Goal: Information Seeking & Learning: Learn about a topic

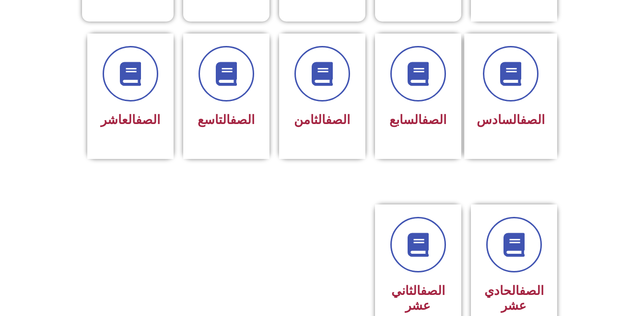
scroll to position [391, 0]
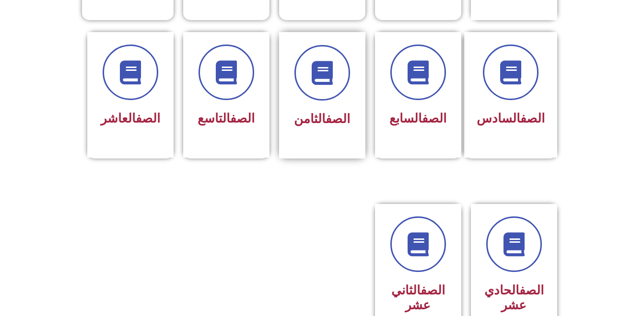
click at [335, 112] on link "الصف" at bounding box center [338, 119] width 24 height 14
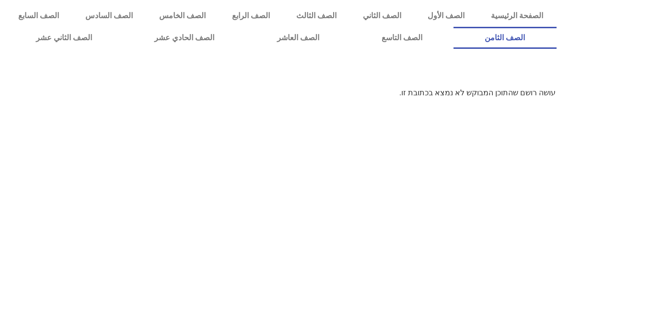
click at [454, 27] on link "الصف الثامن" at bounding box center [505, 38] width 103 height 22
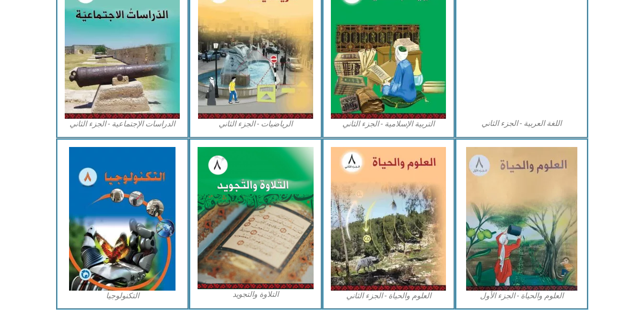
scroll to position [504, 0]
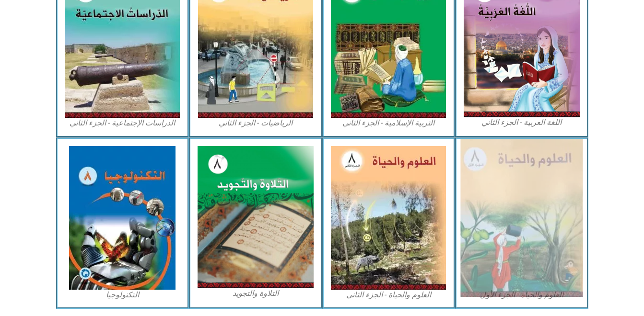
click at [502, 218] on img at bounding box center [521, 218] width 122 height 158
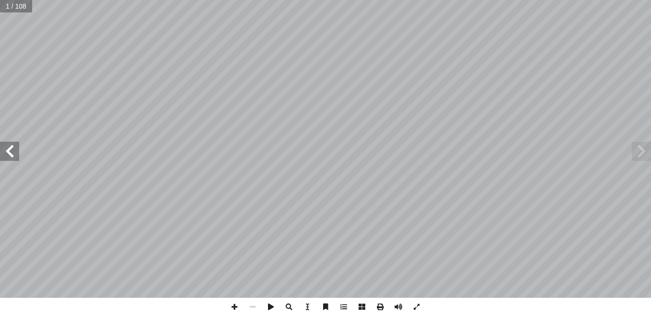
click at [17, 155] on span at bounding box center [9, 151] width 19 height 19
click at [13, 151] on span at bounding box center [9, 151] width 19 height 19
click at [16, 150] on span at bounding box center [9, 151] width 19 height 19
click at [643, 151] on span at bounding box center [641, 151] width 19 height 19
click at [15, 147] on span at bounding box center [9, 151] width 19 height 19
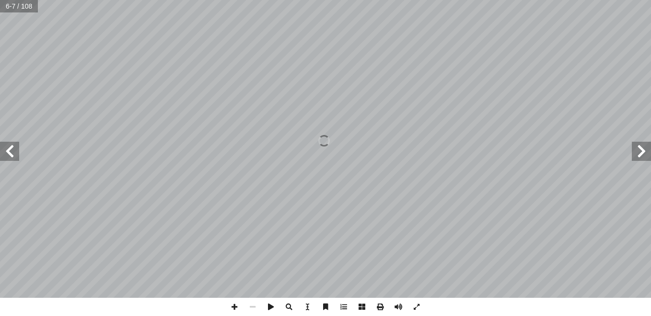
click at [17, 157] on span at bounding box center [9, 151] width 19 height 19
click at [637, 151] on span at bounding box center [641, 151] width 19 height 19
click at [16, 149] on span at bounding box center [9, 151] width 19 height 19
click at [18, 152] on span at bounding box center [9, 151] width 19 height 19
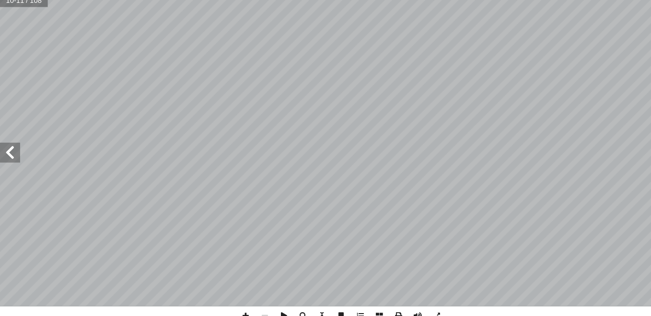
click at [7, 149] on span at bounding box center [9, 151] width 19 height 19
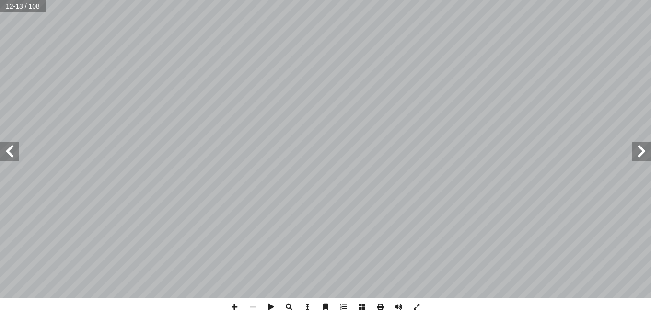
click at [640, 152] on span at bounding box center [641, 151] width 19 height 19
click at [18, 152] on span at bounding box center [9, 151] width 19 height 19
click at [18, 150] on span at bounding box center [9, 151] width 19 height 19
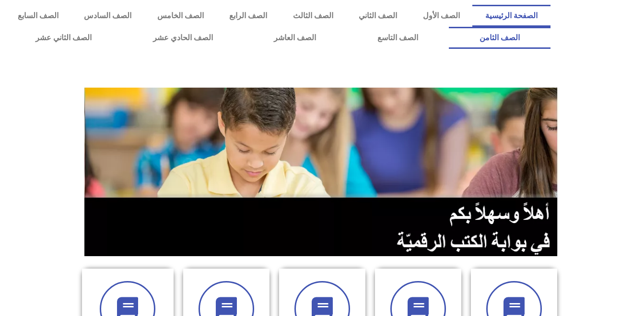
click at [449, 27] on link "الصف الثامن" at bounding box center [500, 38] width 102 height 22
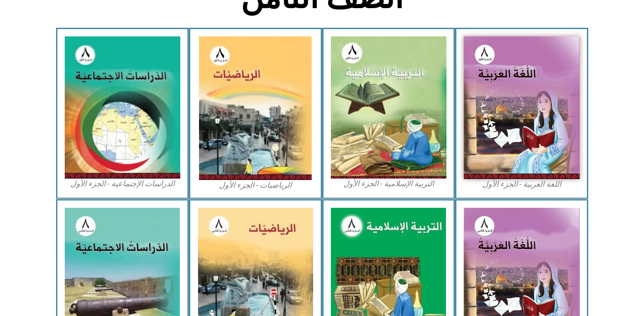
scroll to position [269, 0]
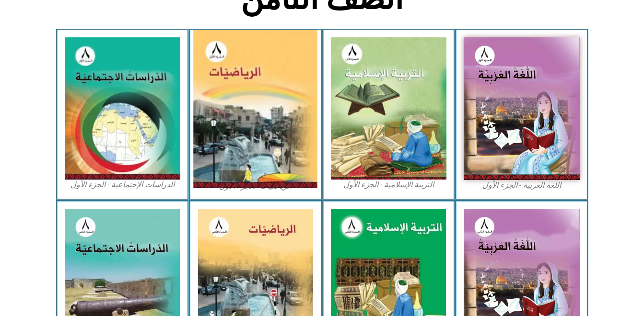
click at [273, 133] on img at bounding box center [256, 109] width 124 height 158
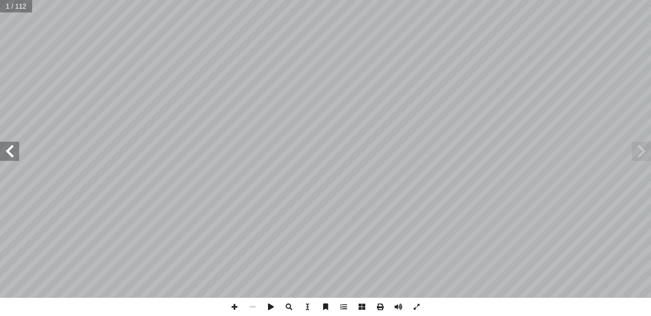
click at [11, 154] on span at bounding box center [9, 151] width 19 height 19
click at [9, 154] on span at bounding box center [9, 151] width 19 height 19
click at [8, 152] on span at bounding box center [9, 151] width 19 height 19
click at [7, 151] on span at bounding box center [9, 151] width 19 height 19
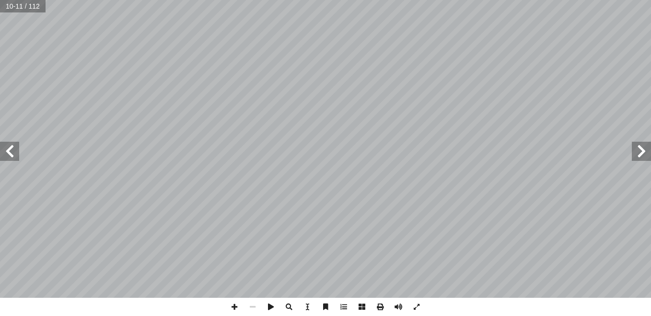
click at [7, 151] on span at bounding box center [9, 151] width 19 height 19
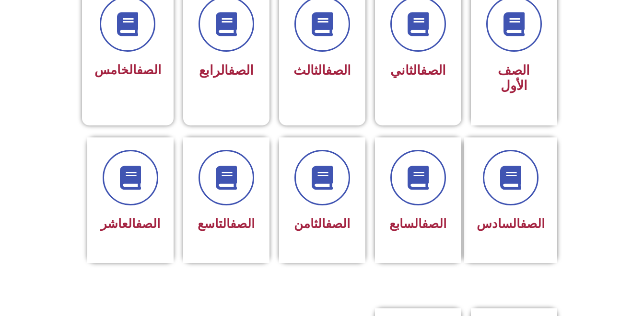
scroll to position [288, 0]
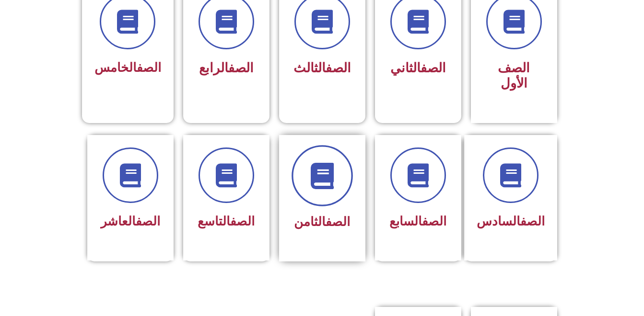
click at [317, 163] on icon at bounding box center [322, 176] width 26 height 26
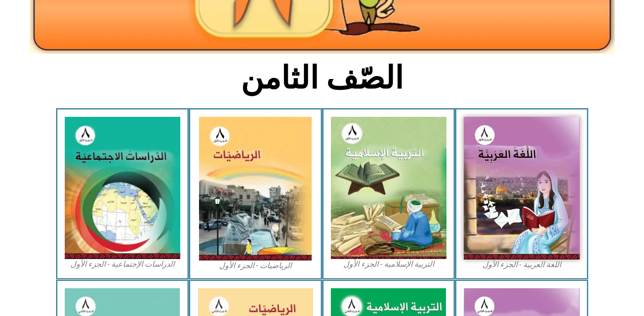
scroll to position [192, 0]
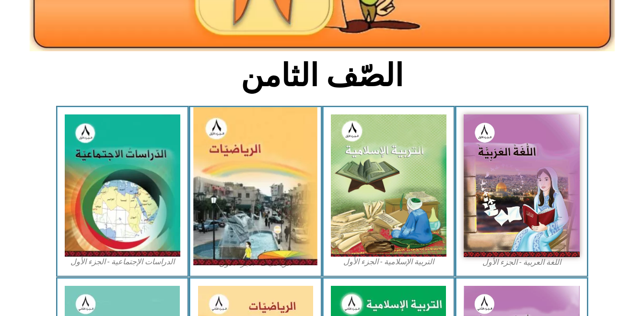
click at [258, 171] on img at bounding box center [256, 186] width 124 height 158
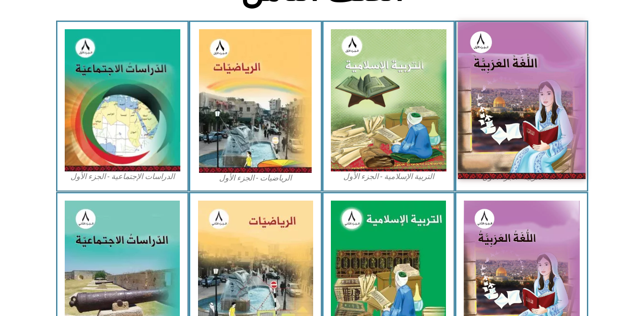
scroll to position [288, 0]
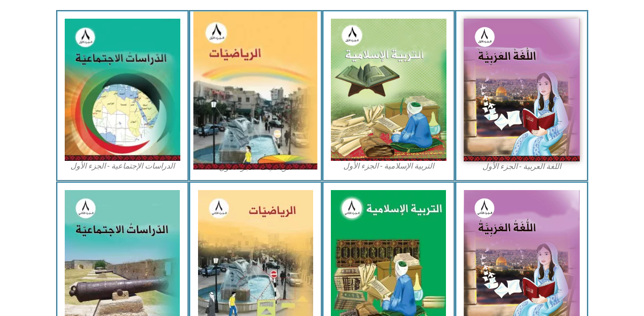
click at [203, 103] on img at bounding box center [256, 91] width 124 height 158
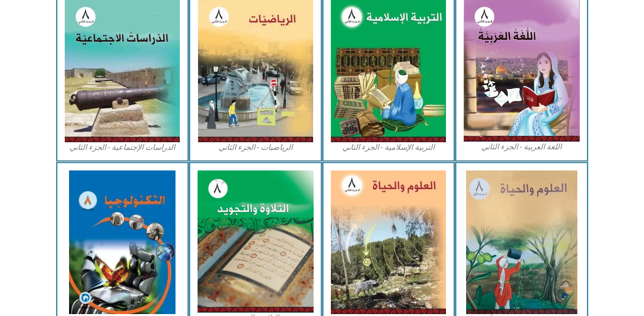
scroll to position [499, 0]
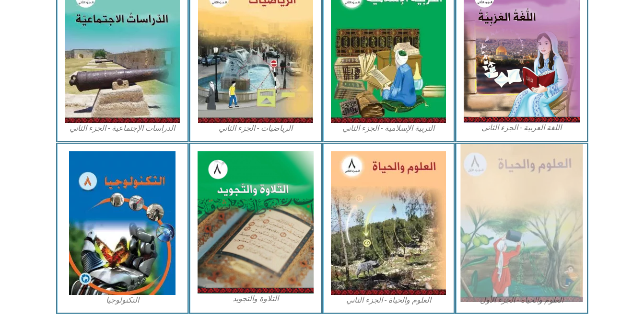
click at [490, 176] on img at bounding box center [521, 223] width 122 height 158
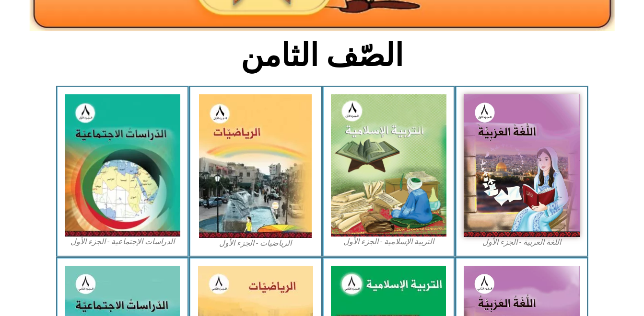
scroll to position [211, 0]
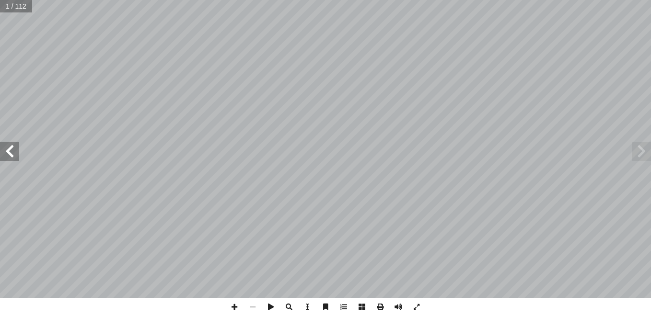
click at [5, 152] on span at bounding box center [9, 151] width 19 height 19
click at [3, 152] on span at bounding box center [9, 151] width 19 height 19
click at [5, 153] on span at bounding box center [9, 151] width 19 height 19
click at [4, 153] on span at bounding box center [9, 151] width 19 height 19
click at [7, 149] on span at bounding box center [9, 151] width 19 height 19
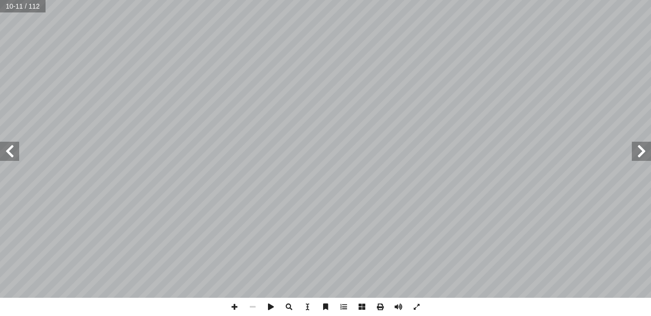
click at [6, 148] on span at bounding box center [9, 151] width 19 height 19
click at [7, 149] on span at bounding box center [9, 151] width 19 height 19
click at [7, 150] on span at bounding box center [9, 151] width 19 height 19
click at [7, 151] on span at bounding box center [9, 151] width 19 height 19
click at [7, 147] on span at bounding box center [9, 151] width 19 height 19
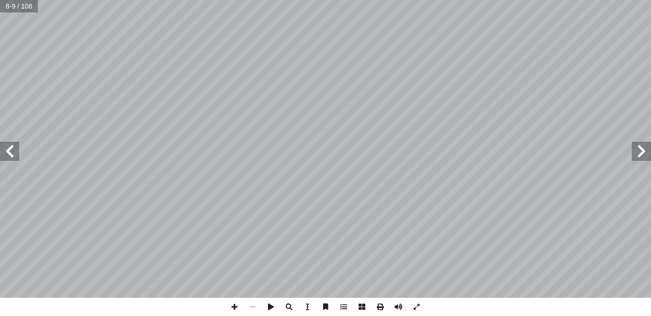
click at [9, 153] on span at bounding box center [9, 151] width 19 height 19
click at [8, 148] on span at bounding box center [9, 151] width 19 height 19
click at [10, 149] on span at bounding box center [9, 151] width 19 height 19
click at [647, 147] on span at bounding box center [641, 151] width 19 height 19
click at [640, 156] on span at bounding box center [641, 151] width 19 height 19
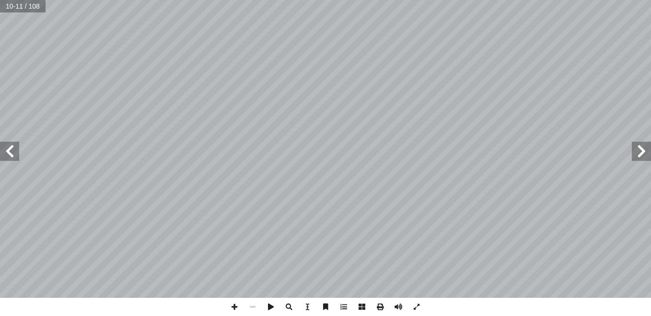
click at [641, 153] on span at bounding box center [641, 151] width 19 height 19
click at [11, 148] on span at bounding box center [9, 151] width 19 height 19
click at [636, 152] on span at bounding box center [641, 151] width 19 height 19
click at [641, 152] on span at bounding box center [641, 151] width 19 height 19
click at [643, 151] on span at bounding box center [641, 151] width 19 height 19
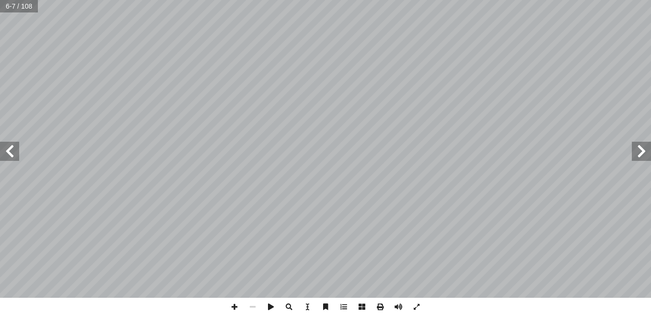
click at [13, 150] on span at bounding box center [9, 151] width 19 height 19
click at [8, 150] on span at bounding box center [9, 151] width 19 height 19
click at [642, 149] on span at bounding box center [641, 151] width 19 height 19
click at [11, 152] on span at bounding box center [9, 151] width 19 height 19
click at [10, 150] on span at bounding box center [9, 151] width 19 height 19
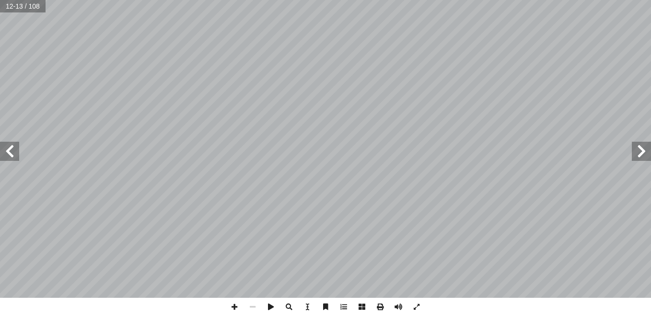
click at [9, 150] on span at bounding box center [9, 151] width 19 height 19
click at [638, 152] on span at bounding box center [641, 151] width 19 height 19
click at [643, 147] on span at bounding box center [641, 151] width 19 height 19
click at [640, 148] on span at bounding box center [641, 151] width 19 height 19
click at [645, 150] on span at bounding box center [641, 151] width 19 height 19
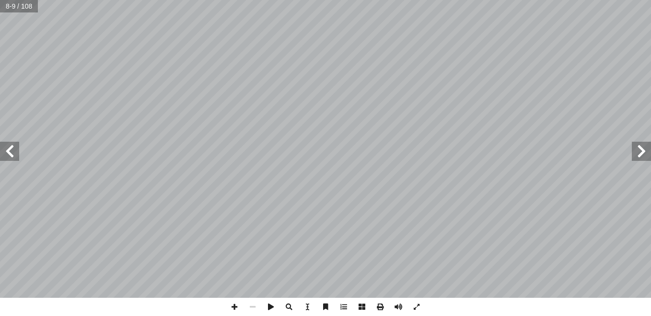
click at [10, 149] on span at bounding box center [9, 151] width 19 height 19
click at [640, 151] on span at bounding box center [641, 151] width 19 height 19
click at [648, 151] on span at bounding box center [641, 151] width 19 height 19
click at [642, 149] on span at bounding box center [641, 151] width 19 height 19
click at [638, 154] on span at bounding box center [641, 151] width 19 height 19
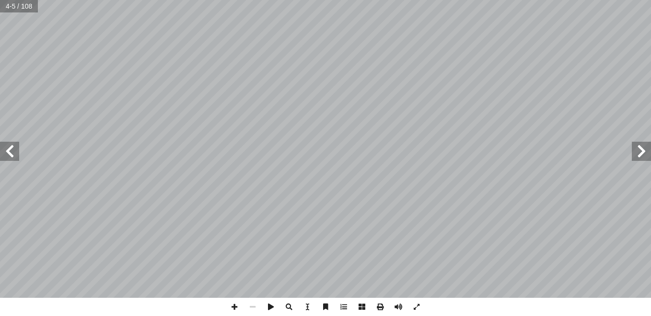
click at [636, 153] on span at bounding box center [641, 151] width 19 height 19
